Goal: Task Accomplishment & Management: Manage account settings

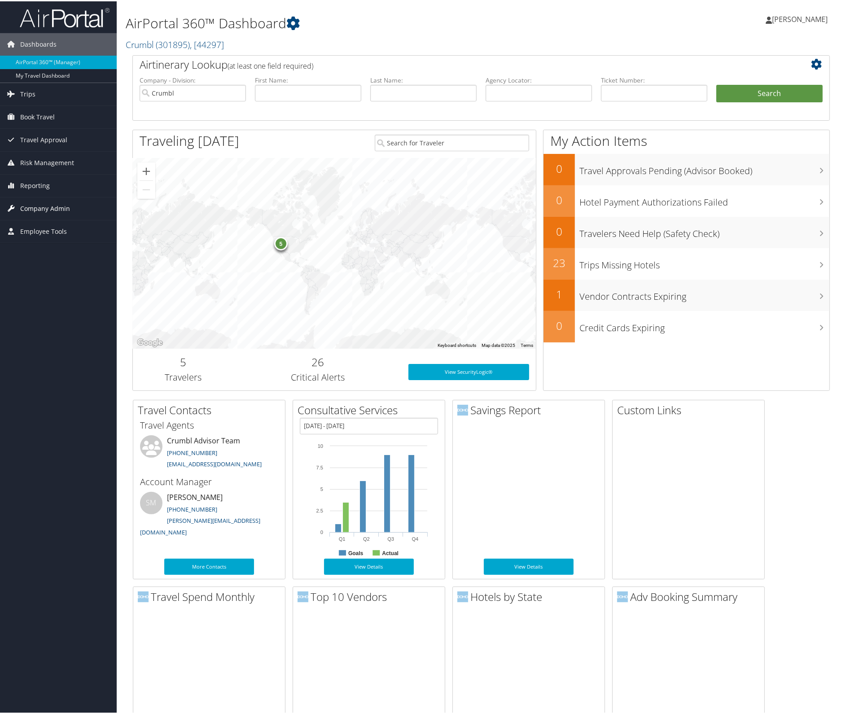
click at [50, 206] on span "Company Admin" at bounding box center [45, 207] width 50 height 22
click at [36, 261] on link "Users (Beta)" at bounding box center [58, 265] width 117 height 13
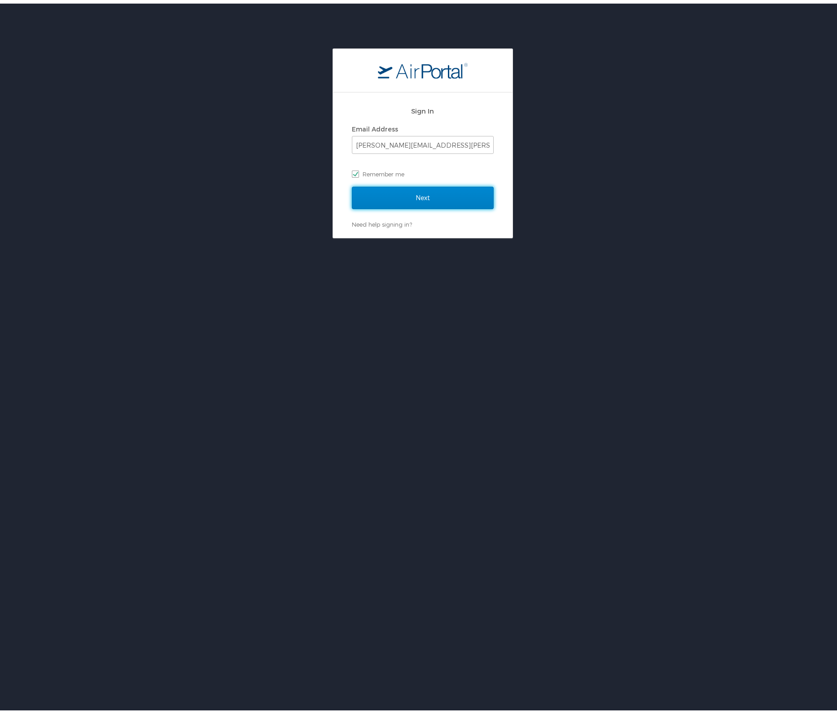
click at [421, 192] on input "Next" at bounding box center [423, 194] width 142 height 22
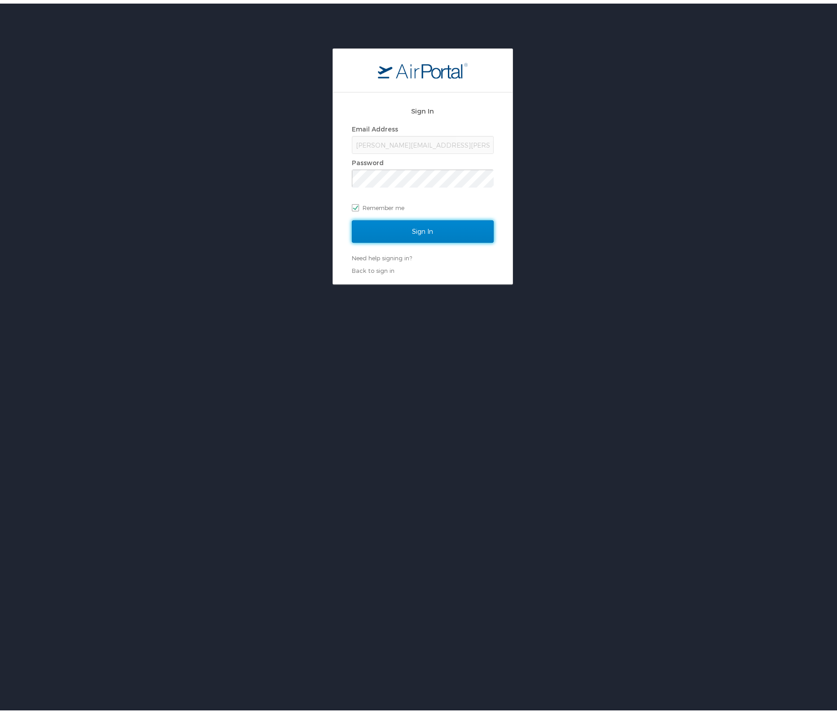
click at [422, 227] on input "Sign In" at bounding box center [423, 228] width 142 height 22
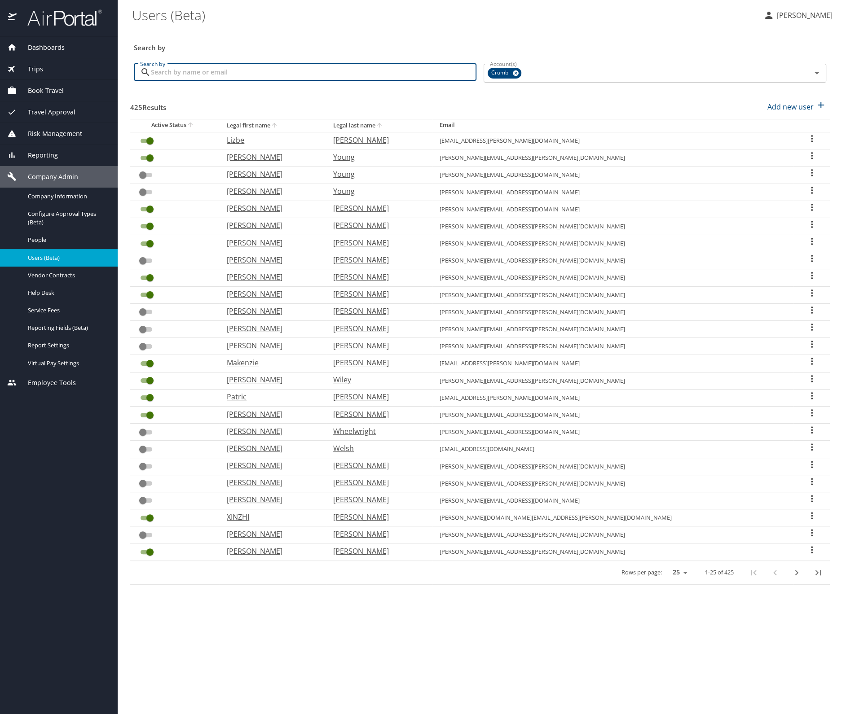
click at [171, 70] on input "Search by" at bounding box center [313, 72] width 325 height 17
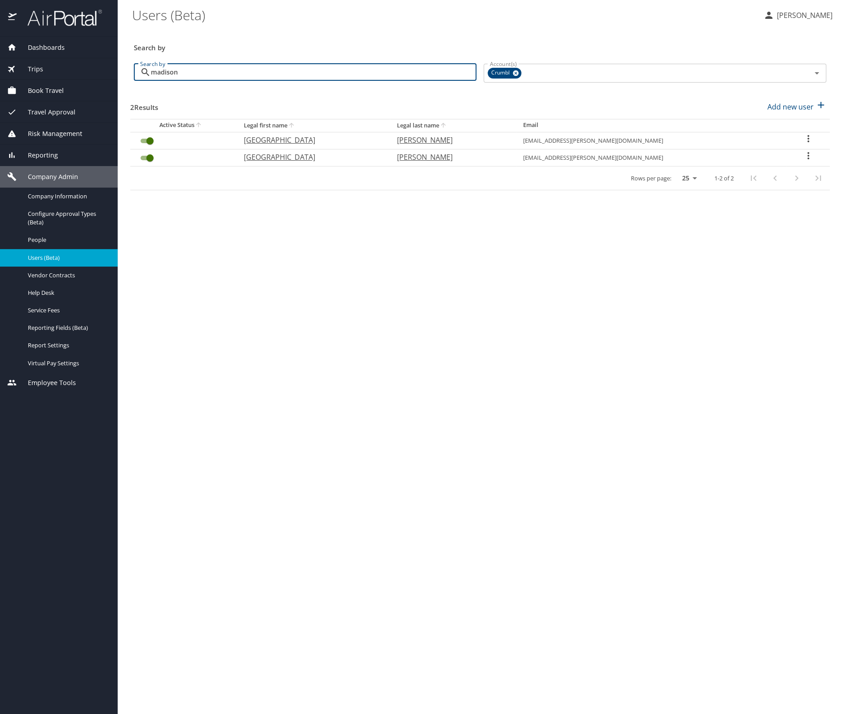
type input "madison"
click at [803, 157] on icon "User Search Table" at bounding box center [808, 155] width 11 height 11
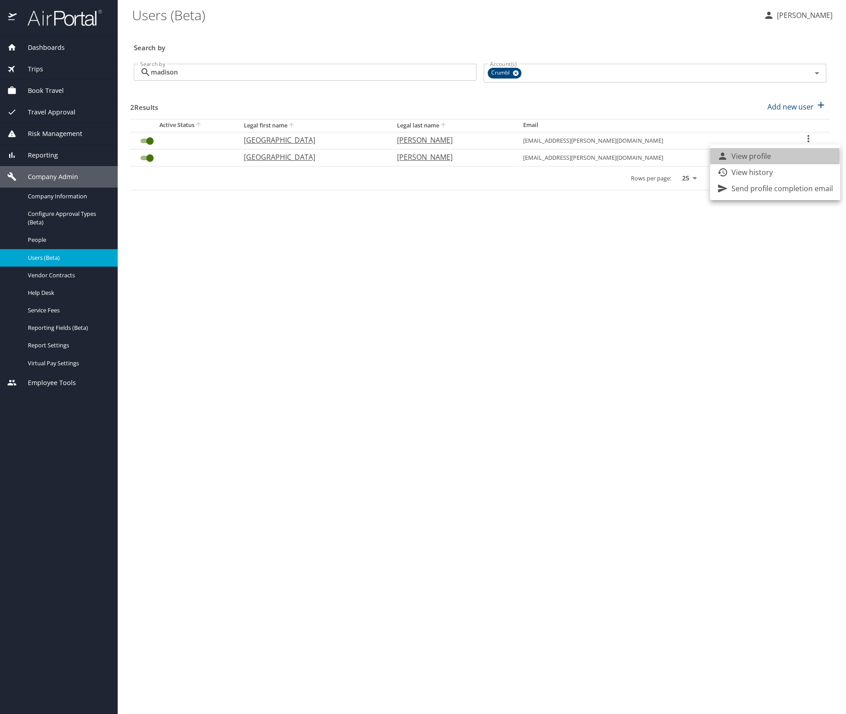
click at [740, 157] on p "View profile" at bounding box center [751, 156] width 40 height 11
select select "US"
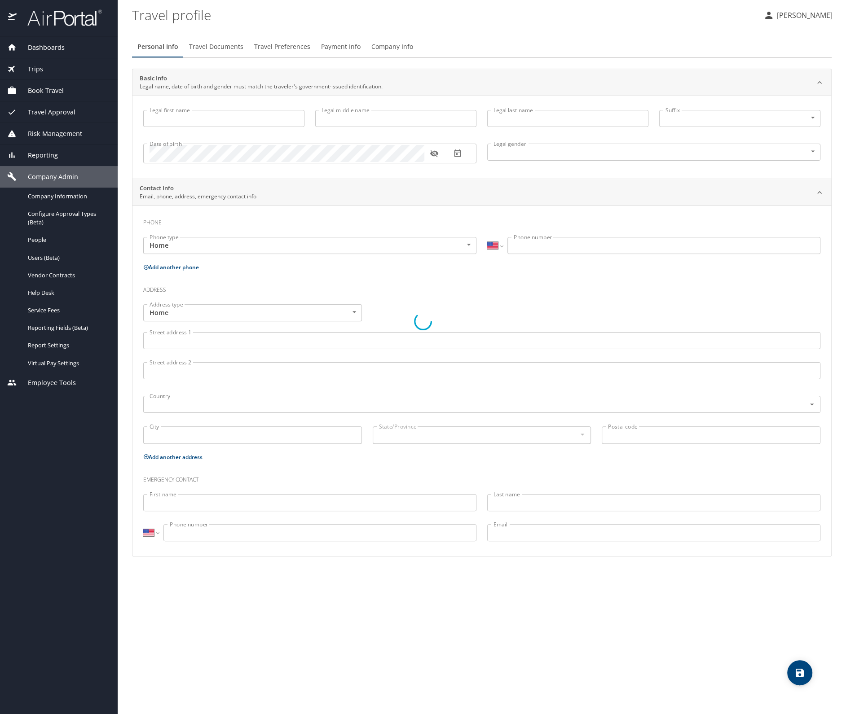
type input "[GEOGRAPHIC_DATA]"
type input "Rose"
type input "[PERSON_NAME]"
type input "[DEMOGRAPHIC_DATA]"
select select "US"
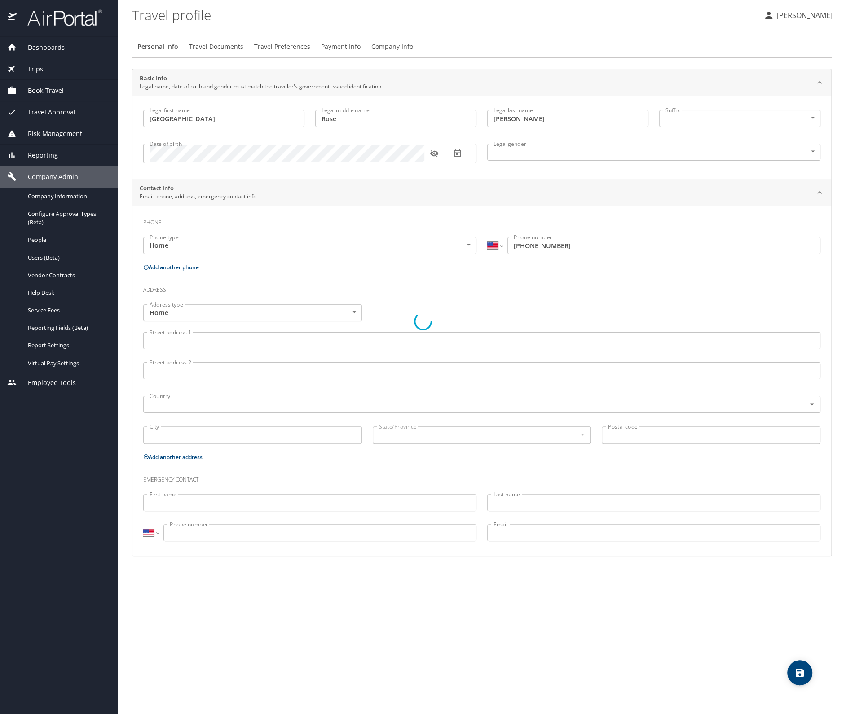
select select "MY"
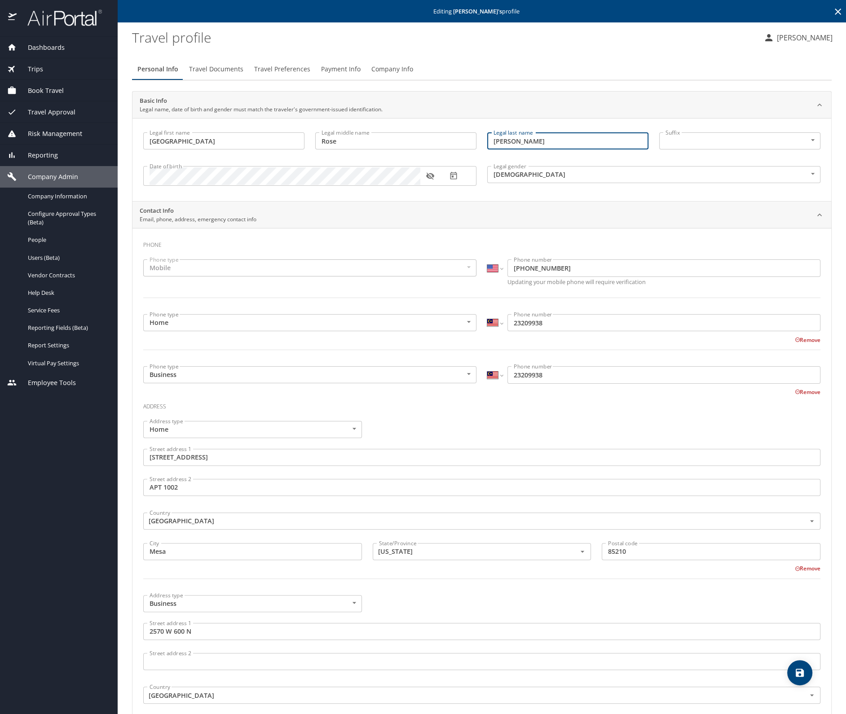
drag, startPoint x: 511, startPoint y: 145, endPoint x: 517, endPoint y: 142, distance: 6.7
click at [511, 144] on input "[PERSON_NAME]" at bounding box center [567, 140] width 161 height 17
drag, startPoint x: 490, startPoint y: 140, endPoint x: 444, endPoint y: 138, distance: 45.4
click at [443, 139] on div "Legal first name Madison Legal first name Legal middle name [PERSON_NAME] Legal…" at bounding box center [482, 160] width 688 height 67
paste input "ongstreet"
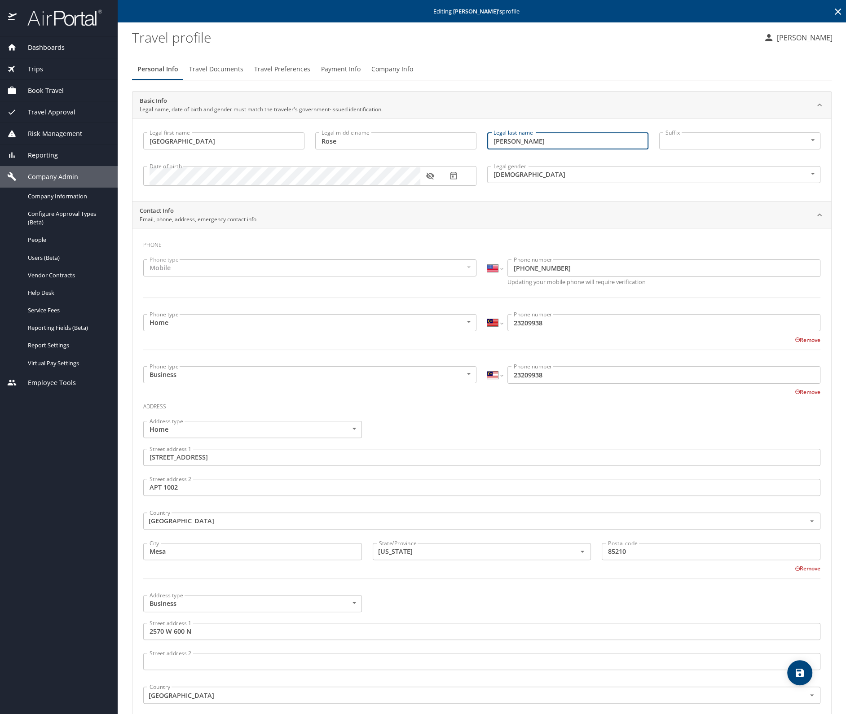
type input "[PERSON_NAME]"
click at [800, 672] on icon "save" at bounding box center [799, 673] width 8 height 8
select select "US"
select select "MY"
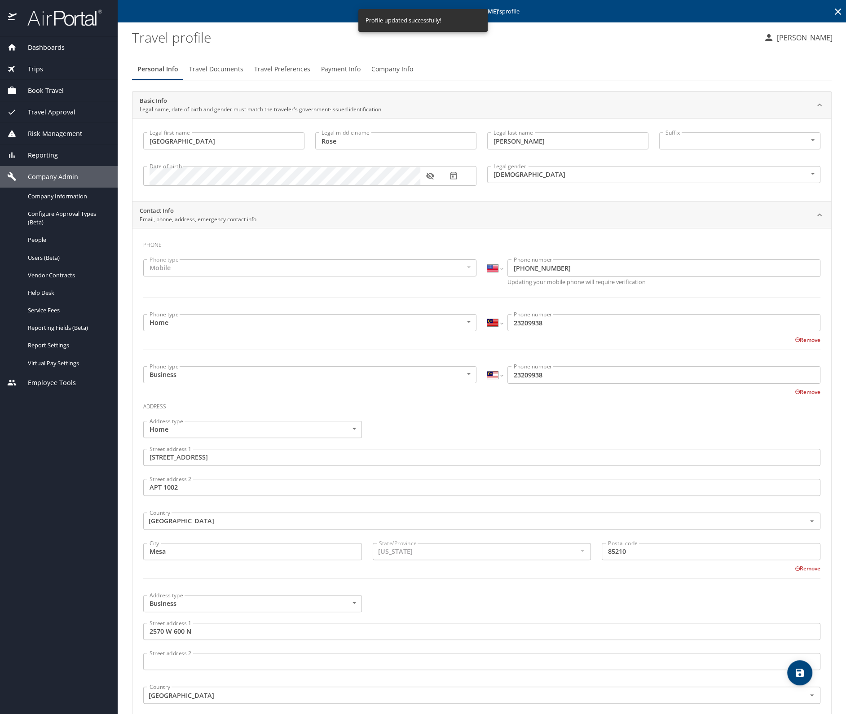
select select "US"
select select "MY"
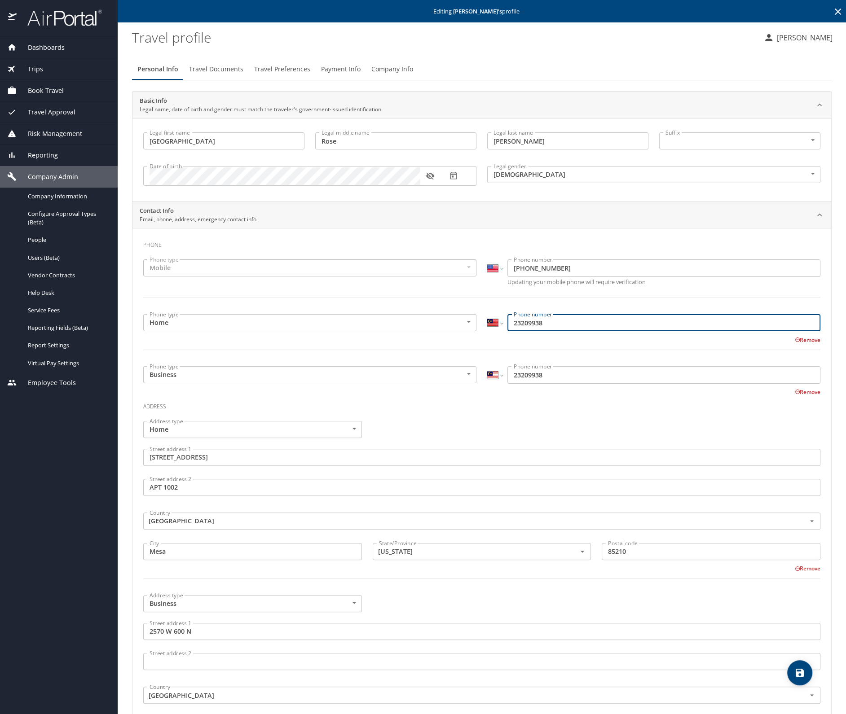
drag, startPoint x: 546, startPoint y: 324, endPoint x: 454, endPoint y: 317, distance: 91.8
click at [454, 317] on div "Phone type Home Home Phone type International [GEOGRAPHIC_DATA] [GEOGRAPHIC_DAT…" at bounding box center [482, 337] width 688 height 57
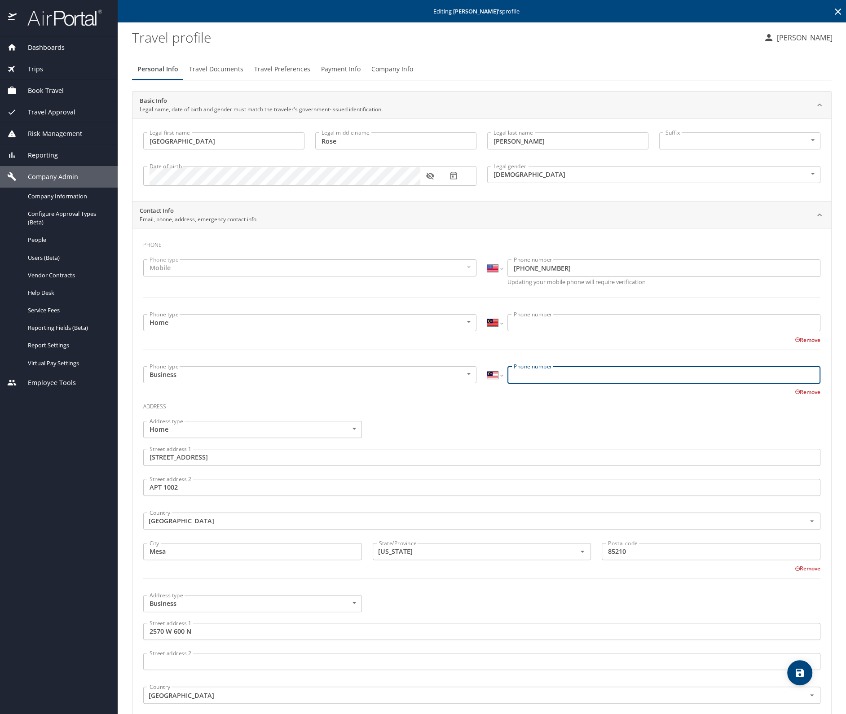
drag, startPoint x: 529, startPoint y: 373, endPoint x: 482, endPoint y: 371, distance: 47.6
click at [482, 371] on div "International [GEOGRAPHIC_DATA] [GEOGRAPHIC_DATA] [GEOGRAPHIC_DATA] [GEOGRAPHIC…" at bounding box center [654, 376] width 344 height 30
click at [796, 670] on icon "save" at bounding box center [799, 673] width 8 height 8
select select "US"
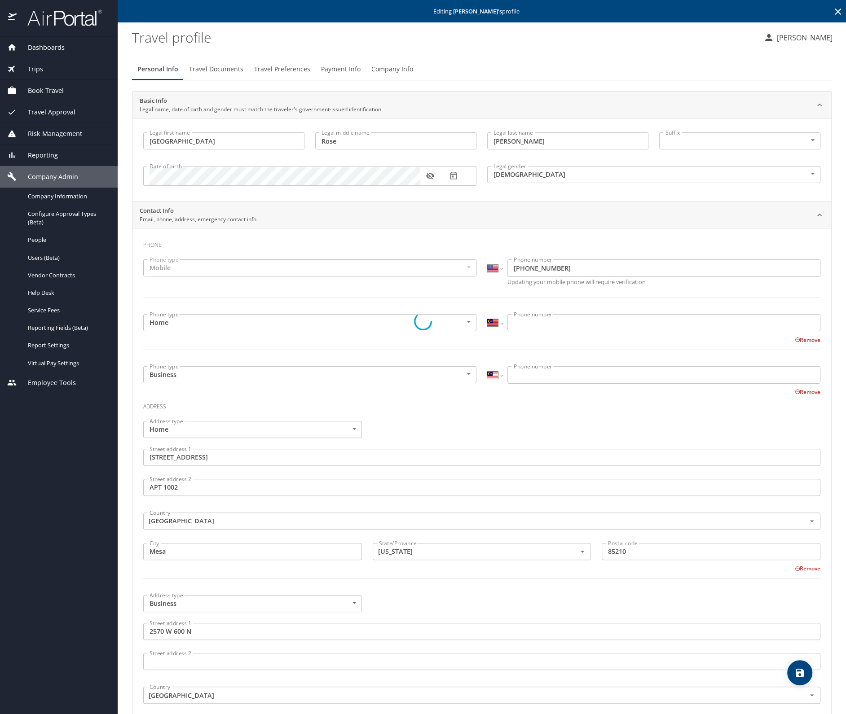
select select "US"
